Goal: Communication & Community: Answer question/provide support

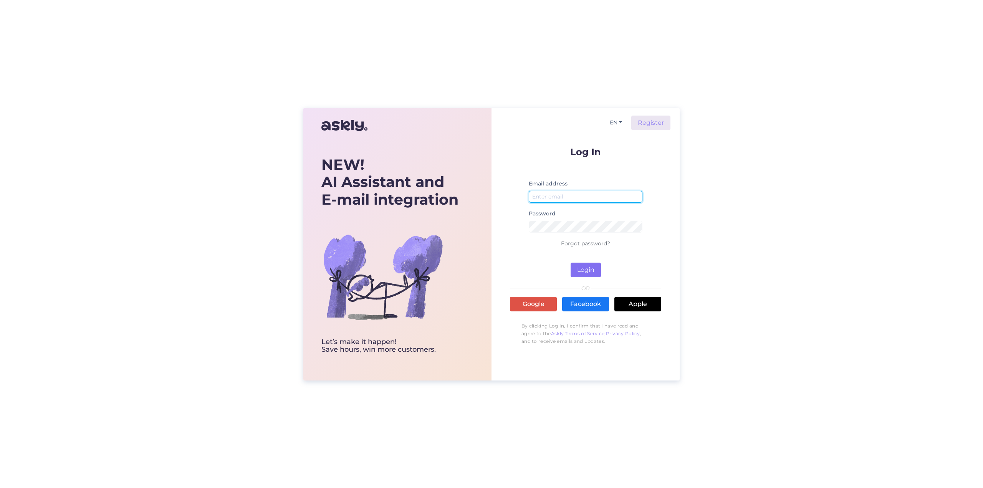
type input "[EMAIL_ADDRESS][DOMAIN_NAME]"
click at [585, 268] on button "Login" at bounding box center [586, 270] width 30 height 15
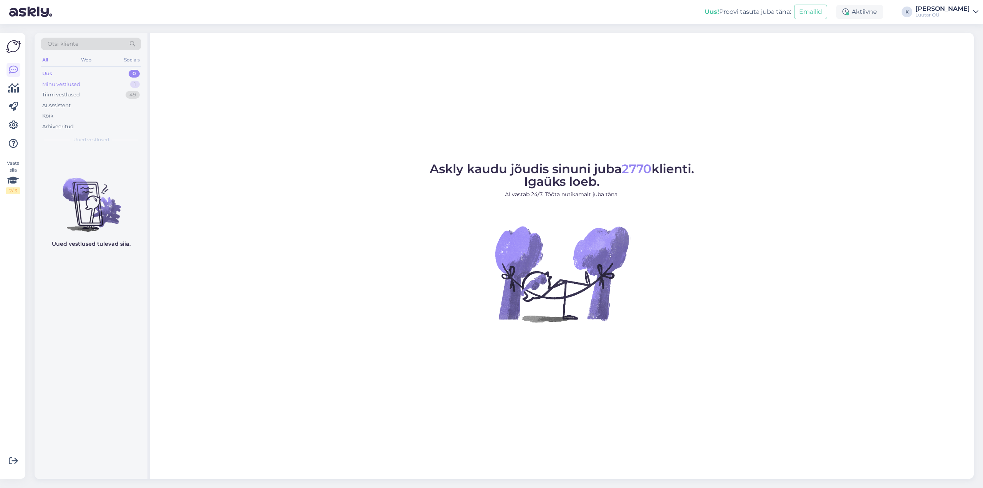
click at [64, 86] on div "Minu vestlused" at bounding box center [61, 85] width 38 height 8
click at [67, 159] on span "#iwab0s4k" at bounding box center [71, 156] width 33 height 7
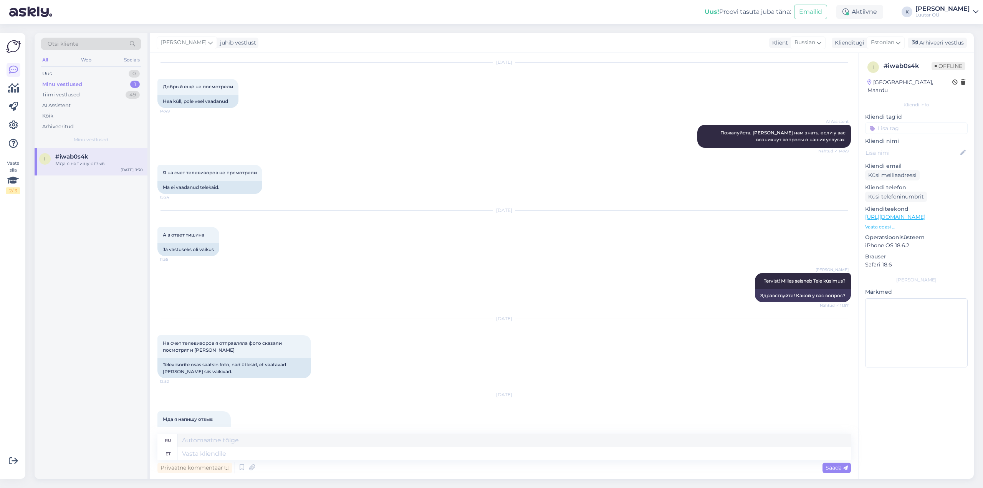
scroll to position [45, 0]
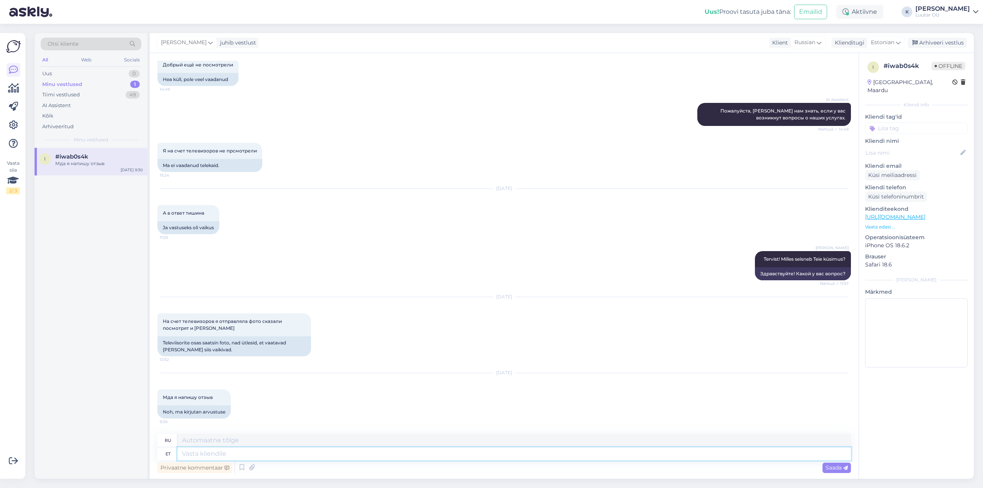
click at [224, 456] on textarea at bounding box center [514, 453] width 674 height 13
type textarea "Vabandust, k"
type textarea "Извини,"
type textarea "Vabandust, kuid si"
type textarea "Извините, но"
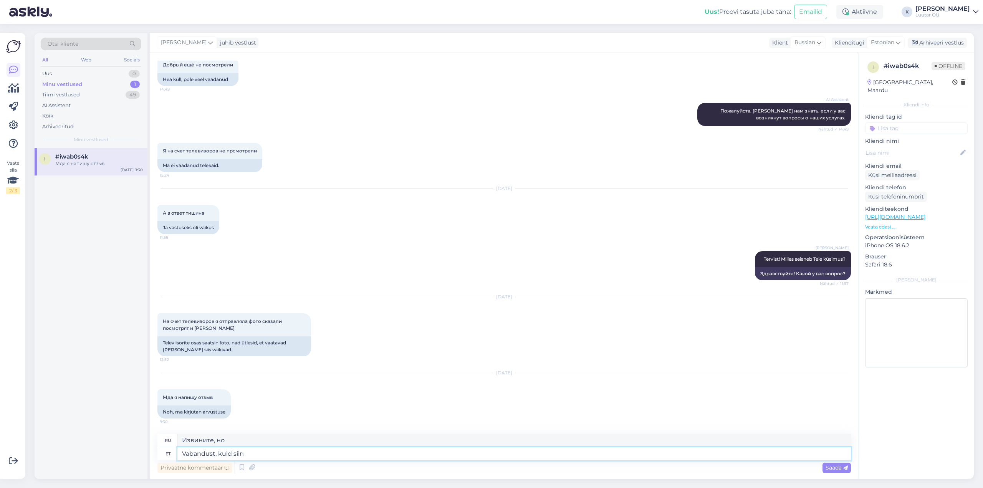
type textarea "Vabandust, kuid siin"
type textarea "Извините, но здесь"
type textarea "Vabandust, kuid siin kahjuks"
type textarea "Извините, но к сожалению здесь"
type textarea "Vabandust, kuid siin kahjuks pilte"
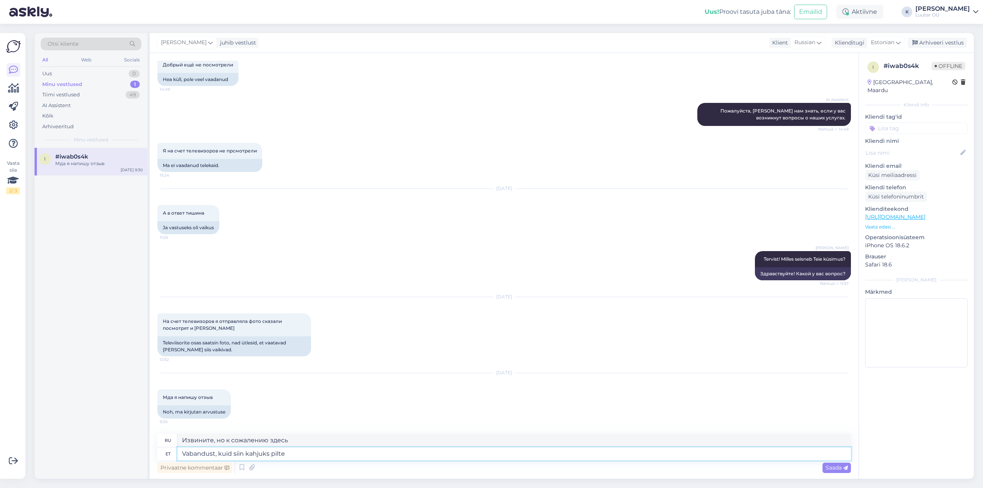
type textarea "Извините, но, к сожалению, здесь нет фотографий."
type textarea "Vabandust, kuid siin kahjuks pilte ei olenud"
type textarea "Извините, но, к сожалению, здесь не было фотографий."
type textarea "Vabandust, kuid siin kahjuks pilte ei olnud ja"
type textarea "Извините, но, к сожалению, здесь не было фотографий [PERSON_NAME]"
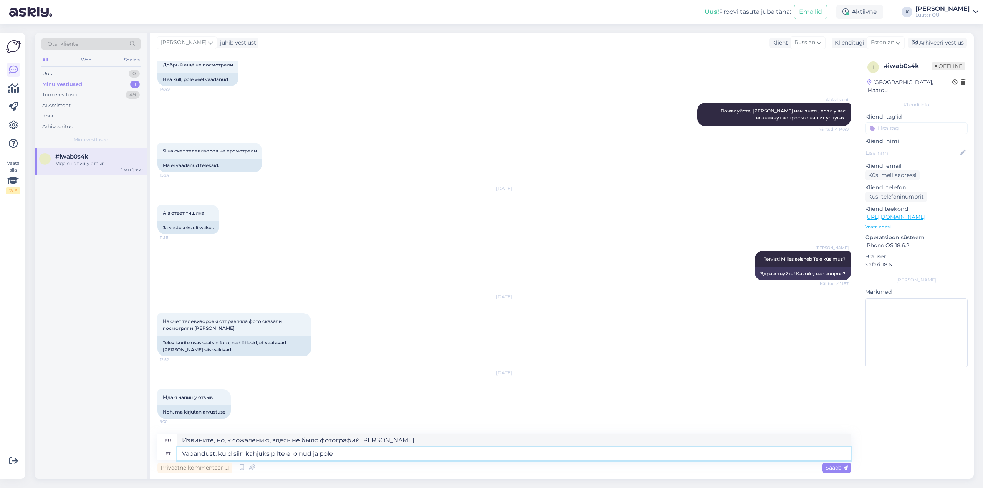
type textarea "Vabandust, kuid siin kahjuks pilte ei olnud ja pole k"
type textarea "Извините, но к сожалению фотографий здесь не было и нет."
type textarea "Vabandust, kuid siin kahjuks pilte ei olnud ja pole ka infot"
type textarea "Извините, но, к сожалению, здесь не было ни фотографий, ни какой-либо информаци…"
type textarea "Vabandust, kuid siin kahjuks pilte ei olnud ja pole ka infot televiisori k"
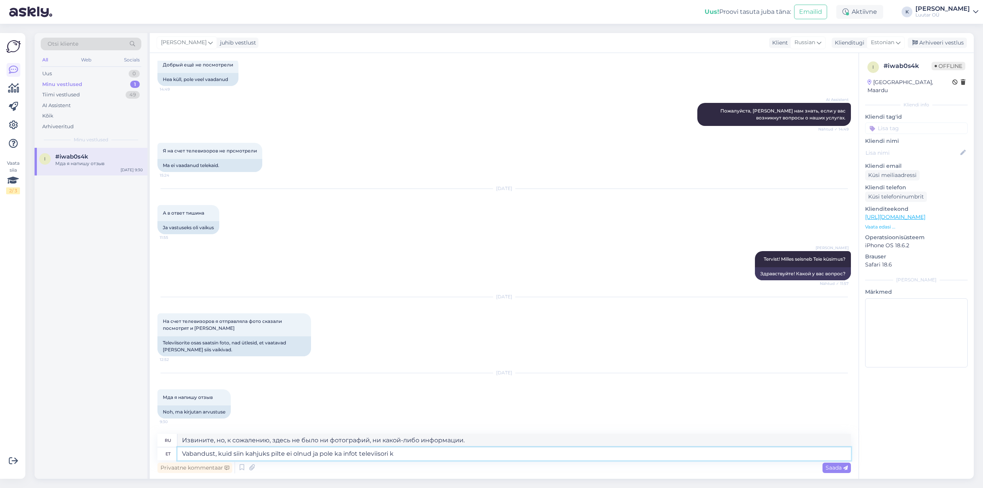
type textarea "Извините, но, к сожалению, здесь нет фотографий и нет информации о телевизоре."
type textarea "Vabandust, kuid siin kahjuks pilte ei olnud ja pole ka infot televiisori kohta.…"
type textarea "Извините, но, к сожалению, здесь нет фотографий и нет информации о телевизоре. …"
type textarea "Vabandust, kuid siin kahjuks pilte ei olnud ja pole ka infot televiisori kohta.…"
type textarea "Извините, но, к сожалению, здесь нет фотографий и нет информации о телевизоре. …"
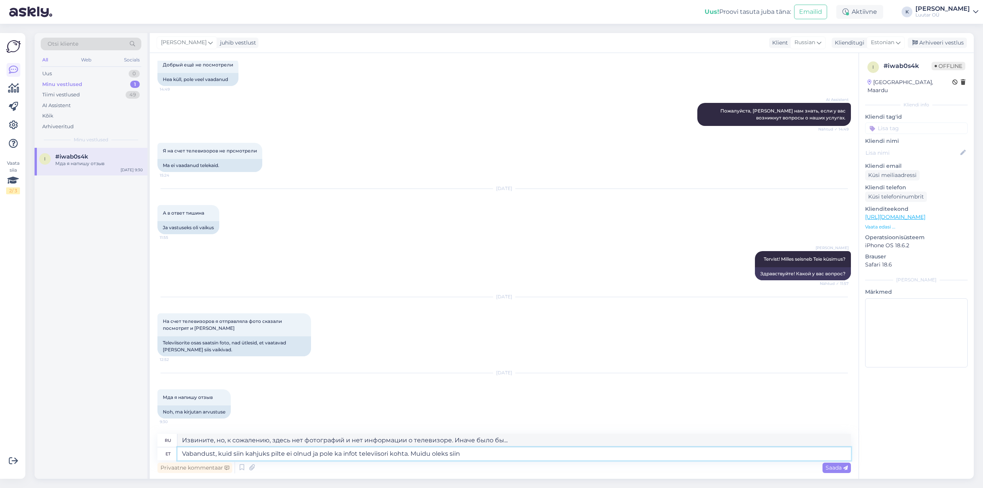
type textarea "Vabandust, kuid siin kahjuks pilte ei olnud ja pole ka infot televiisori kohta.…"
type textarea "Извините, но, к сожалению, здесь нет фотографий и нет информации о телевизоре. …"
type textarea "Vabandust, kuid siin kahjuks pilte ei olnud ja pole ka infot televiisori kohta.…"
type textarea "Извините, но, к сожалению, здесь нет фотографий и нет информации о телевизоре. …"
type textarea "Vabandust, kuid siin kahjuks pilte ei olnud ja pole ka infot televiisori kohta.…"
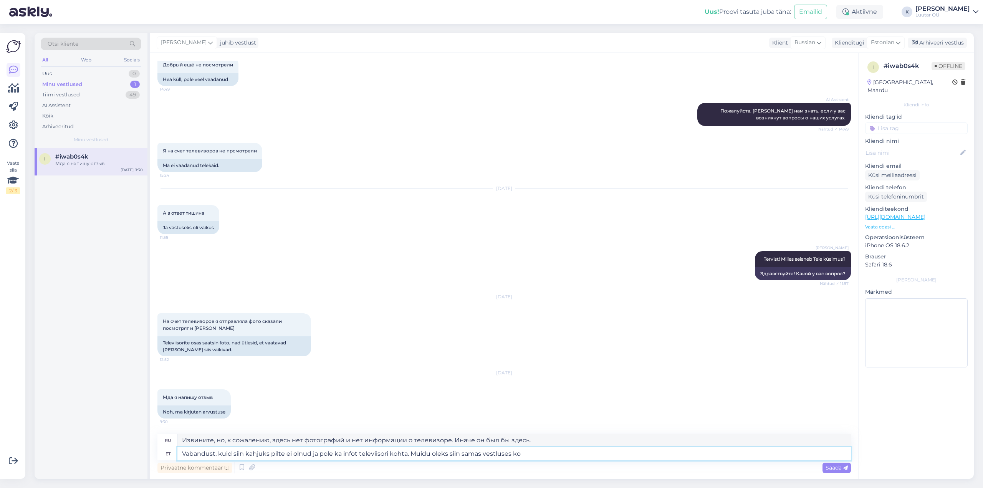
type textarea "Извините, но, к сожалению, здесь нет фотографий и нет информации о телевизоре. …"
type textarea "Vabandust, kuid siin kahjuks pilte ei olnud ja pole ka infot televiisori kohta.…"
type textarea "Извините, но, к сожалению, здесь нет фотографий и нет информации о телевизоре. …"
type textarea "Vabandust, kuid siin kahjuks pilte ei olnud ja pole ka infot televiisori kohta.…"
type textarea "Извините, но, к сожалению, здесь нет фотографий и нет информации о телевизоре. …"
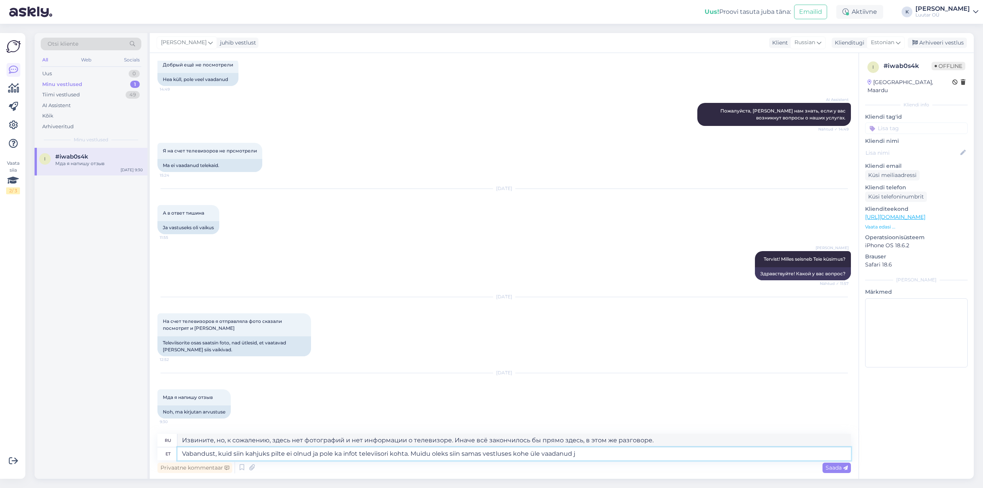
type textarea "Vabandust, kuid siin kahjuks pilte ei olnud ja pole ka infot televiisori kohta.…"
type textarea "Извините, но, к сожалению, здесь нет фотографий и нет информации о телевизоре. …"
type textarea "Vabandust, kuid siin kahjuks pilte ei olnud ja pole ka infot televiisori kohta.…"
type textarea "Извините, но, к сожалению, здесь нет фотографий и нет информации о телевизоре. …"
type textarea "Vabandust, kuid siin kahjuks pilte ei olnud ja pole ka infot televiisori kohta.…"
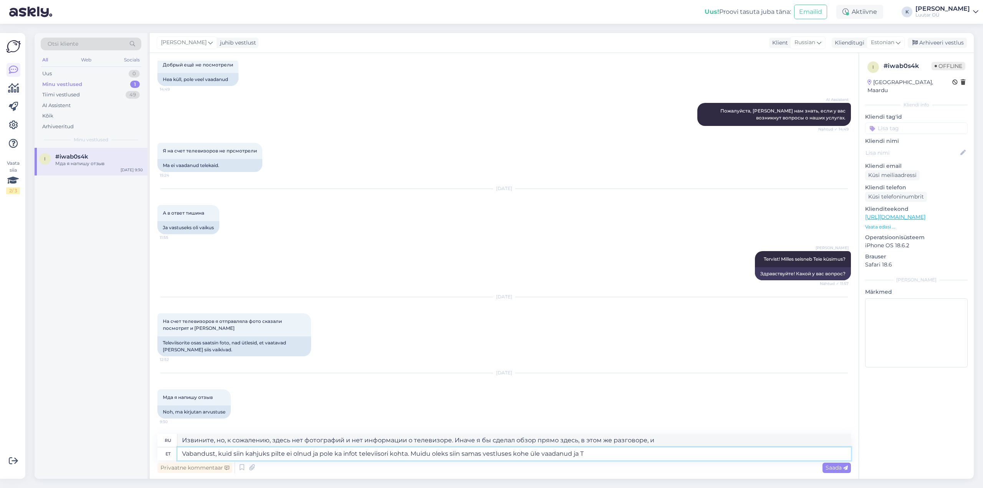
type textarea "Извините, но, к сожалению, здесь нет фотографий и нет информации о телевизоре. …"
type textarea "Vabandust, kuid siin kahjuks pilte ei olnud ja pole ka infot televiisori kohta.…"
type textarea "Извините, но, к сожалению, здесь нет ни фотографий, ни информации о телевизоре.…"
type textarea "Vabandust, kuid siin kahjuks pilte ei olnud ja pole ka infot televiisori kohta.…"
type textarea "Извините, но, к сожалению, здесь нет ни фотографий, ни информации о телевизоре.…"
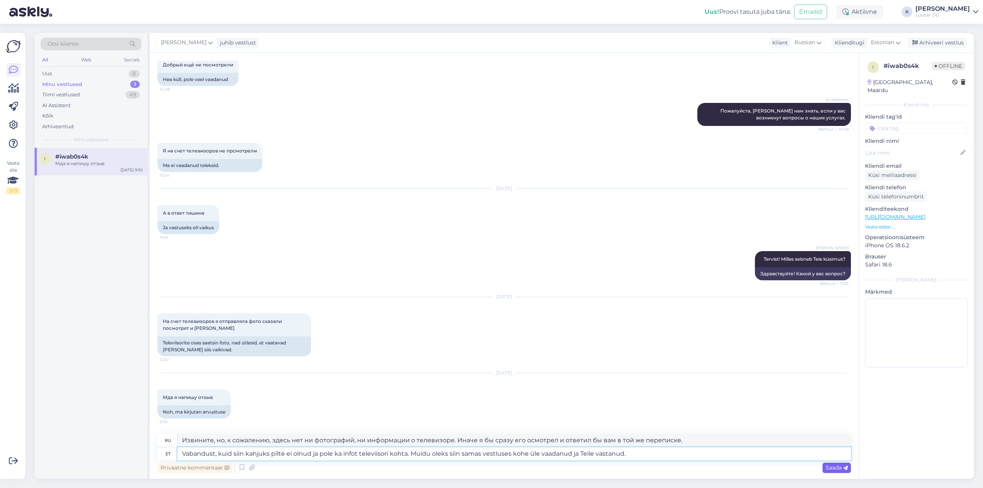
type textarea "Vabandust, kuid siin kahjuks pilte ei olnud ja pole ka infot televiisori kohta.…"
click at [837, 467] on span "Saada" at bounding box center [837, 467] width 22 height 7
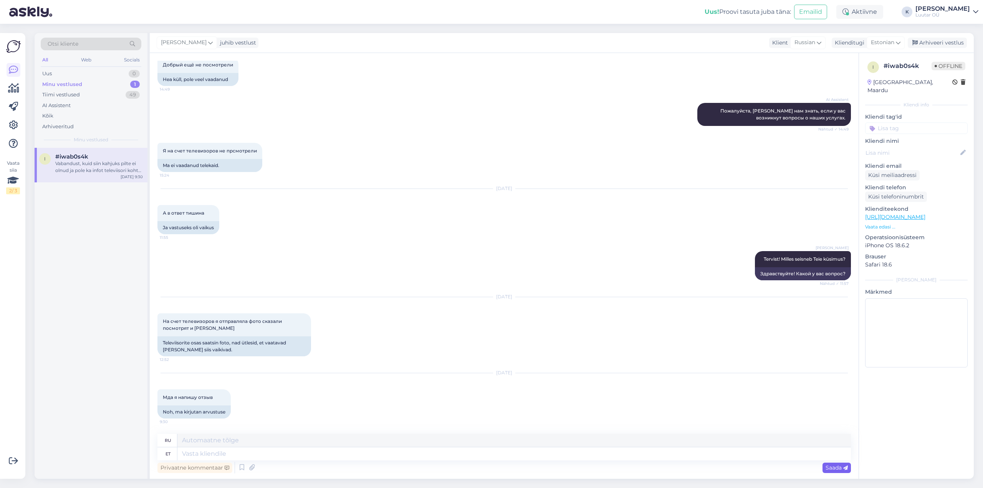
scroll to position [134, 0]
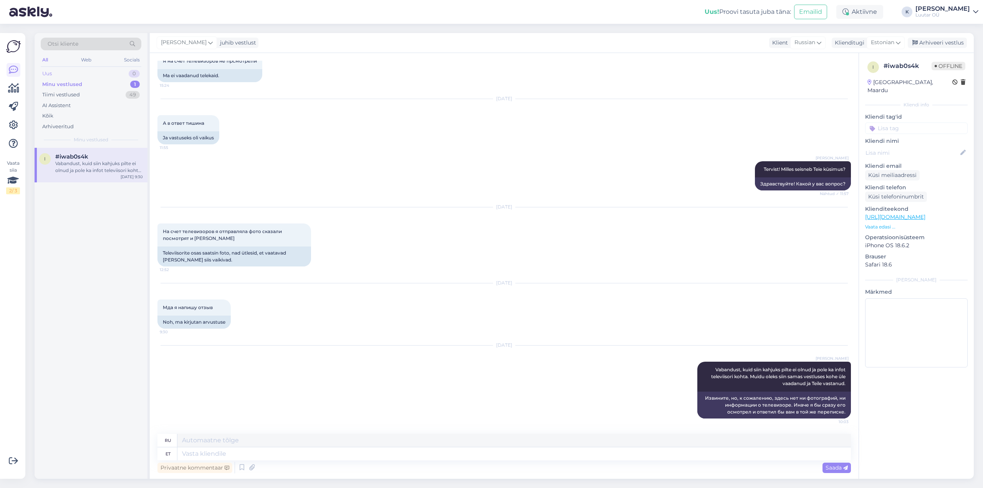
click at [54, 71] on div "Uus 0" at bounding box center [91, 73] width 101 height 11
